Goal: Task Accomplishment & Management: Use online tool/utility

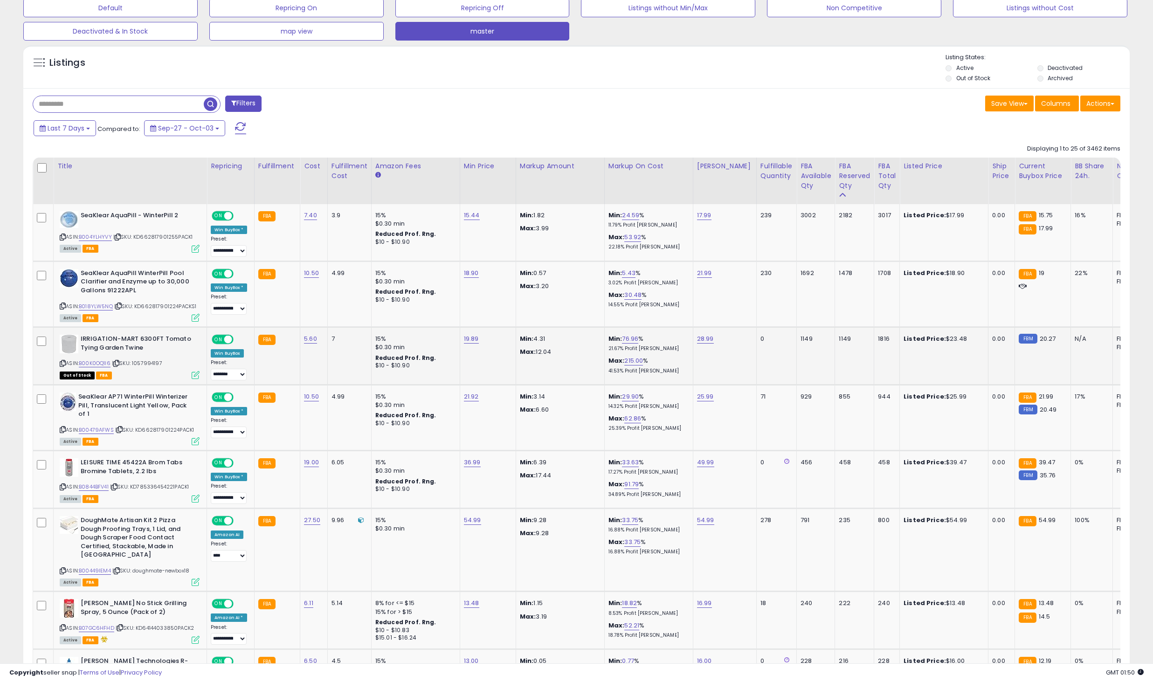
scroll to position [294, 0]
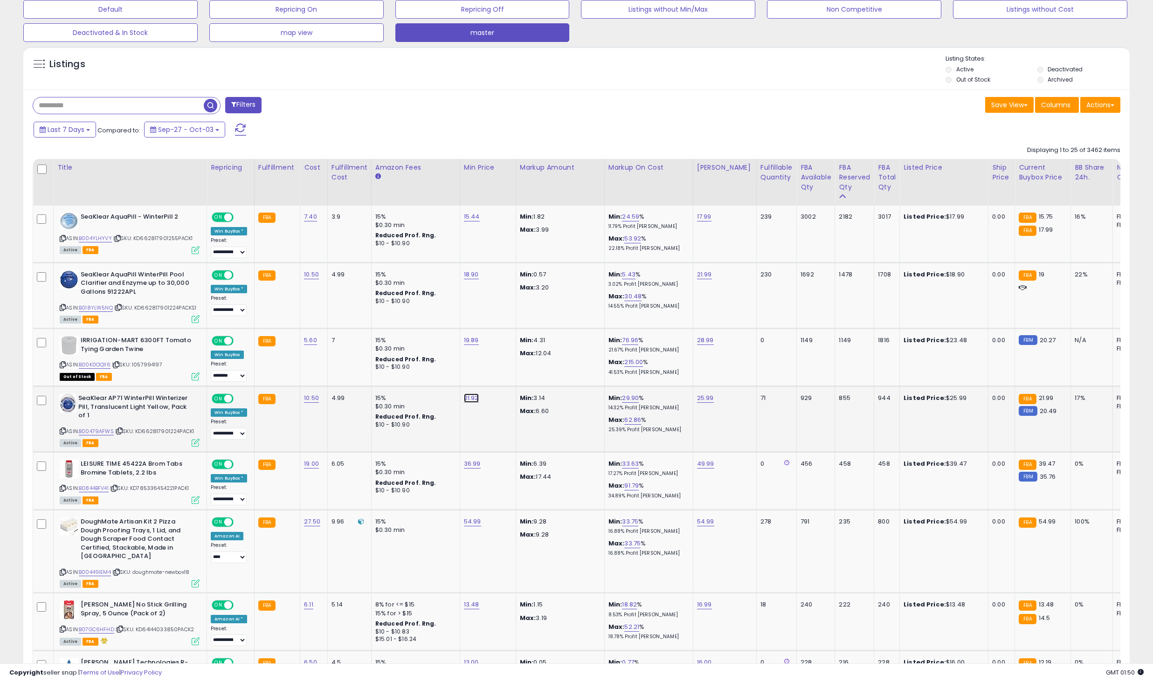
click at [471, 397] on link "21.92" at bounding box center [471, 397] width 15 height 9
type input "*****"
click button "submit" at bounding box center [496, 374] width 16 height 14
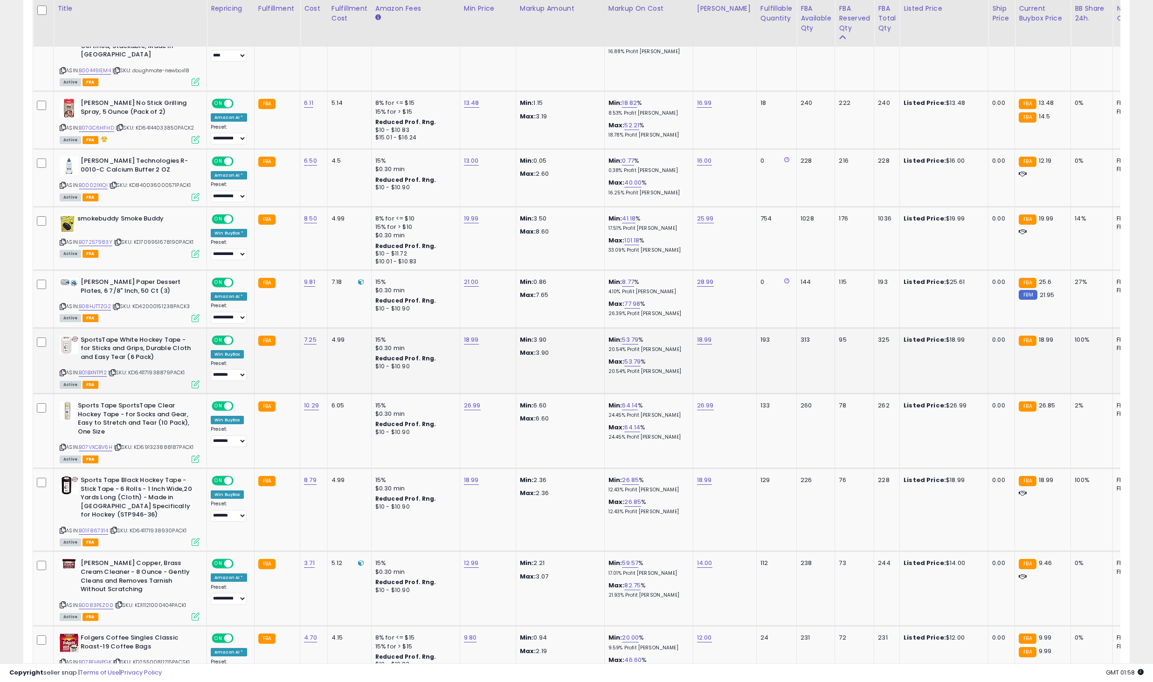
scroll to position [1023, 0]
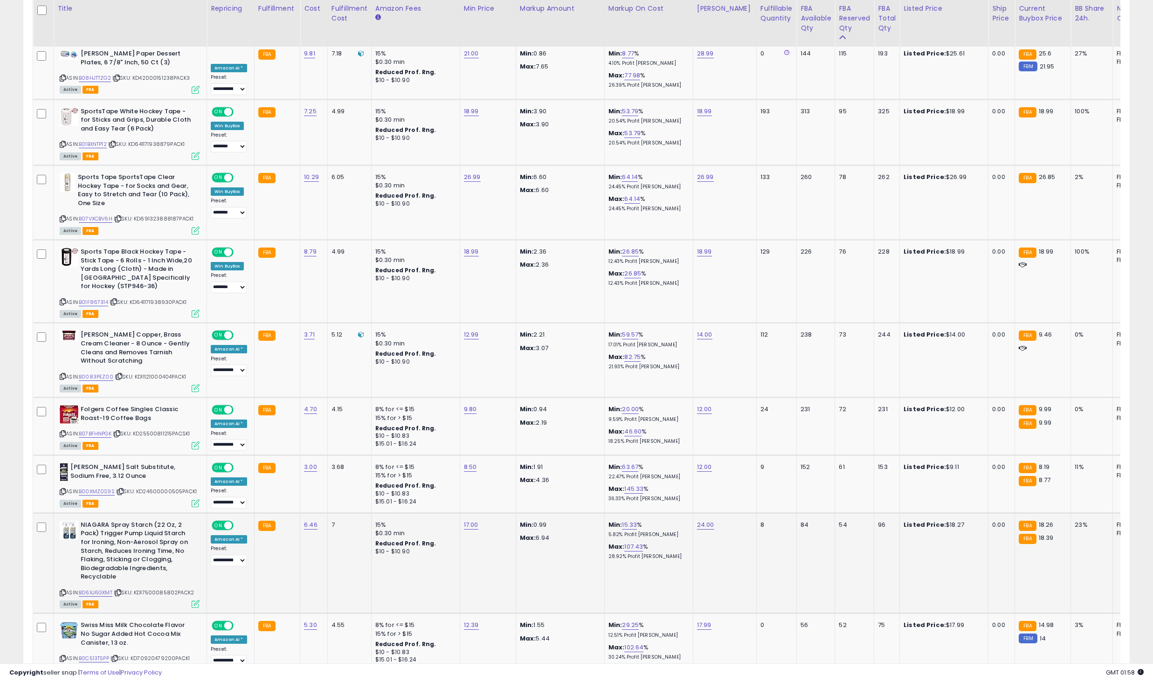
click at [596, 569] on td "Min: 0.99 Max: 6.94" at bounding box center [559, 563] width 89 height 101
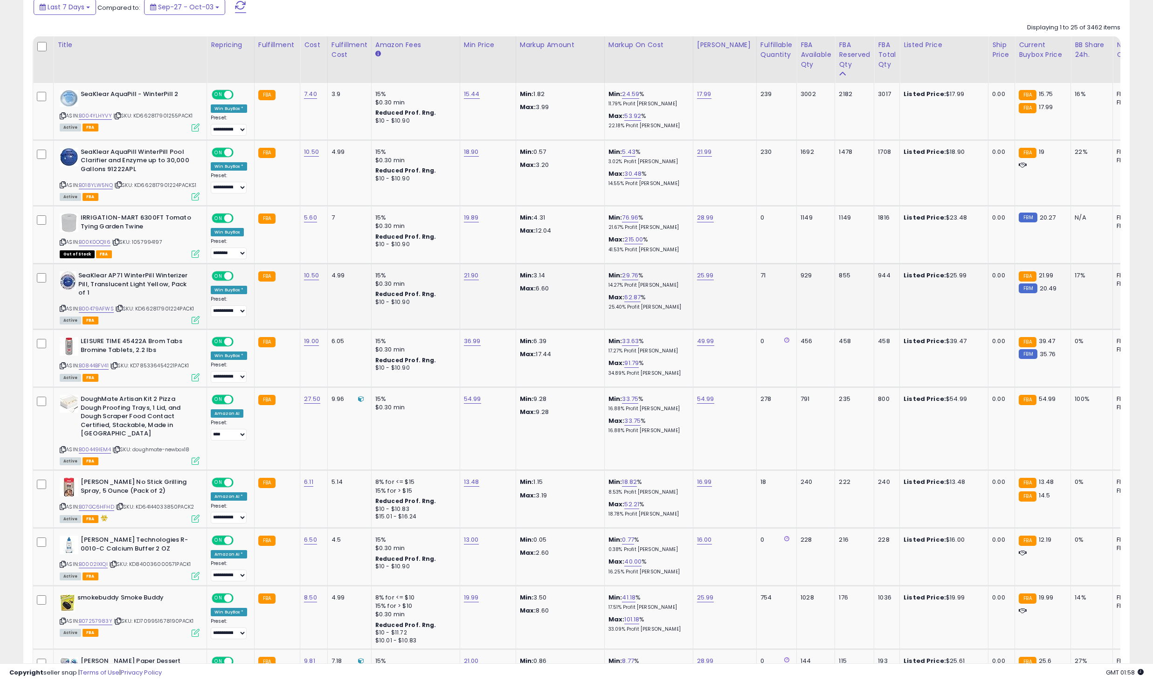
scroll to position [0, 0]
